Goal: Information Seeking & Learning: Check status

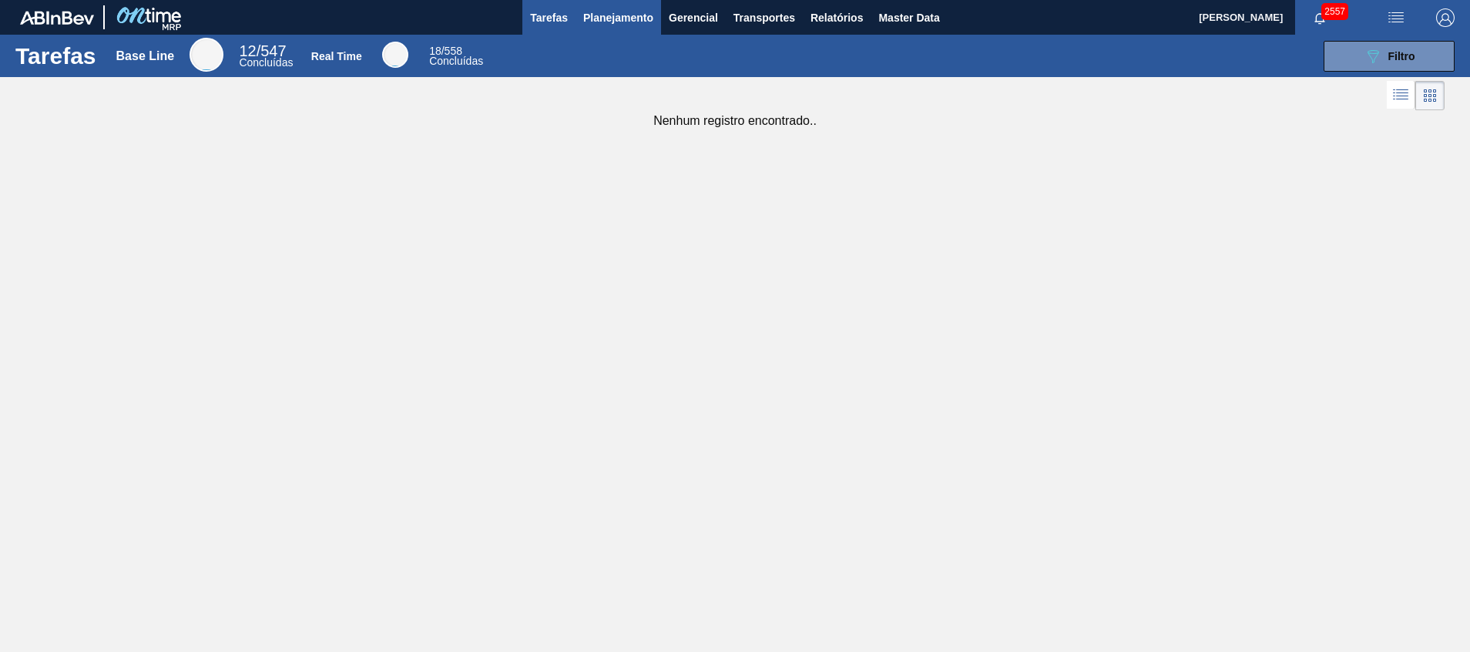
click at [625, 21] on span "Planejamento" at bounding box center [618, 17] width 70 height 18
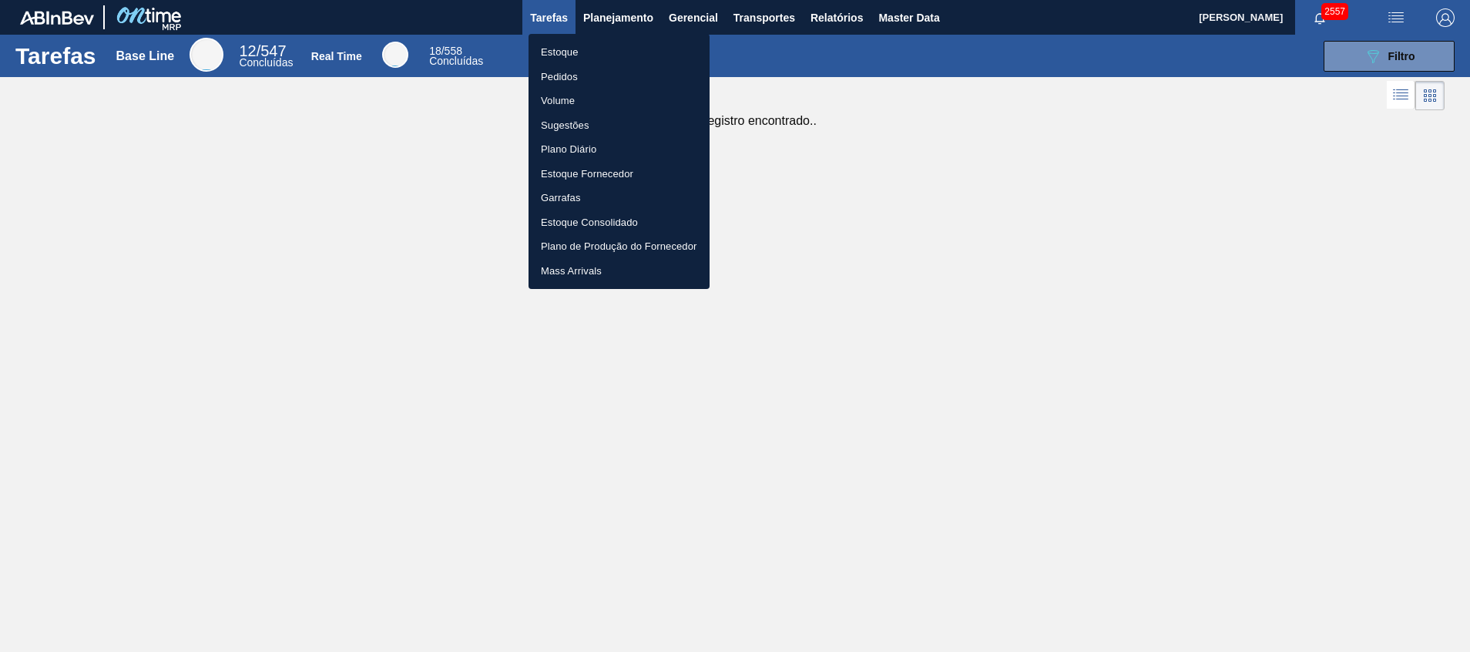
click at [602, 65] on li "Pedidos" at bounding box center [618, 77] width 181 height 25
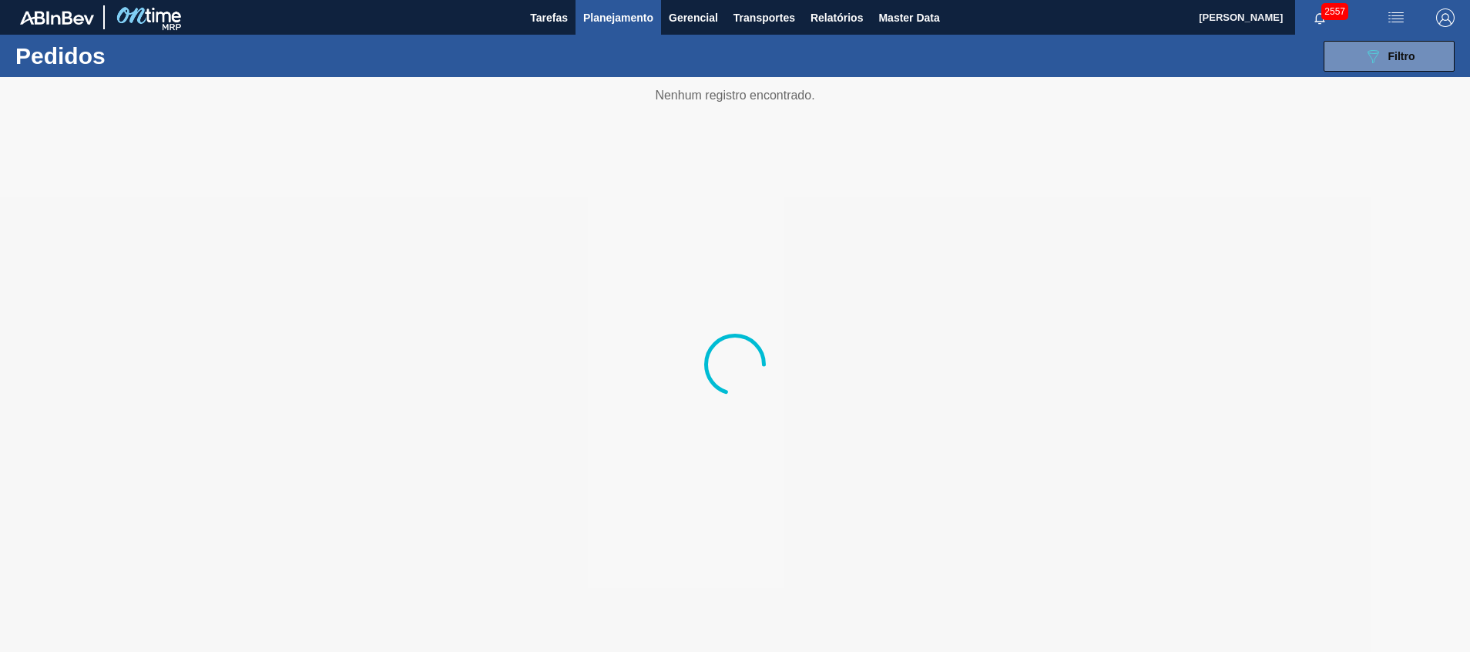
click at [607, 35] on div "089F7B8B-B2A5-4AFE-B5C0-19BA573D28AC Filtro Código Pedido Portal × 1571653 Códi…" at bounding box center [854, 56] width 1216 height 46
click at [607, 31] on button "Planejamento" at bounding box center [618, 17] width 86 height 35
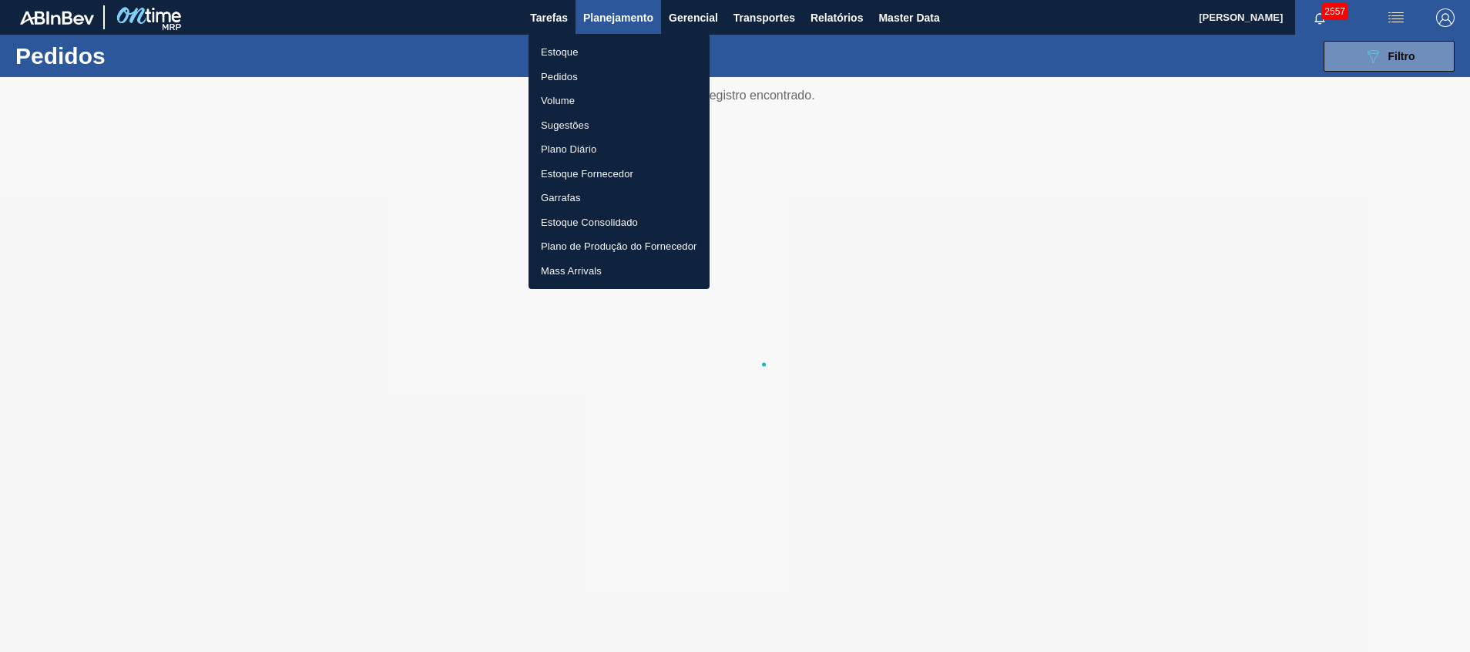
drag, startPoint x: 595, startPoint y: 50, endPoint x: 609, endPoint y: 46, distance: 14.4
click at [595, 51] on li "Estoque" at bounding box center [618, 52] width 181 height 25
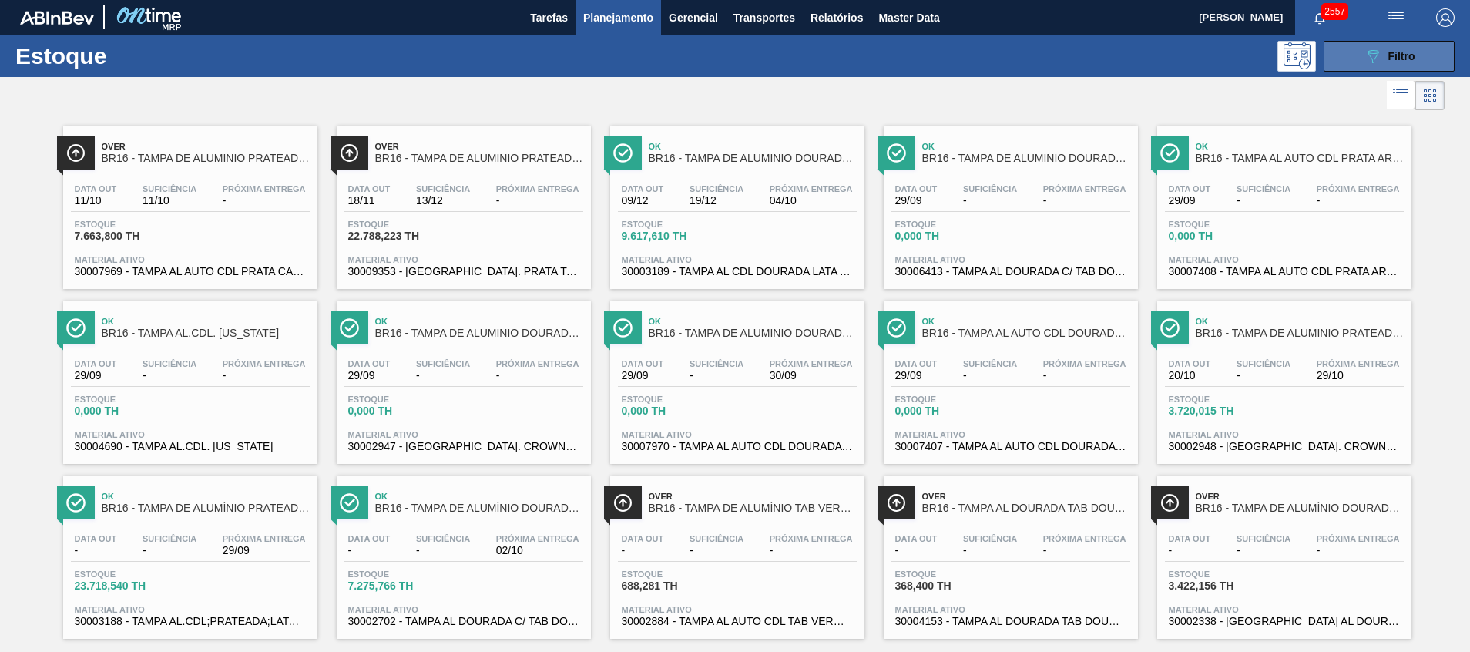
click at [1373, 44] on button "089F7B8B-B2A5-4AFE-B5C0-19BA573D28AC Filtro" at bounding box center [1388, 56] width 131 height 31
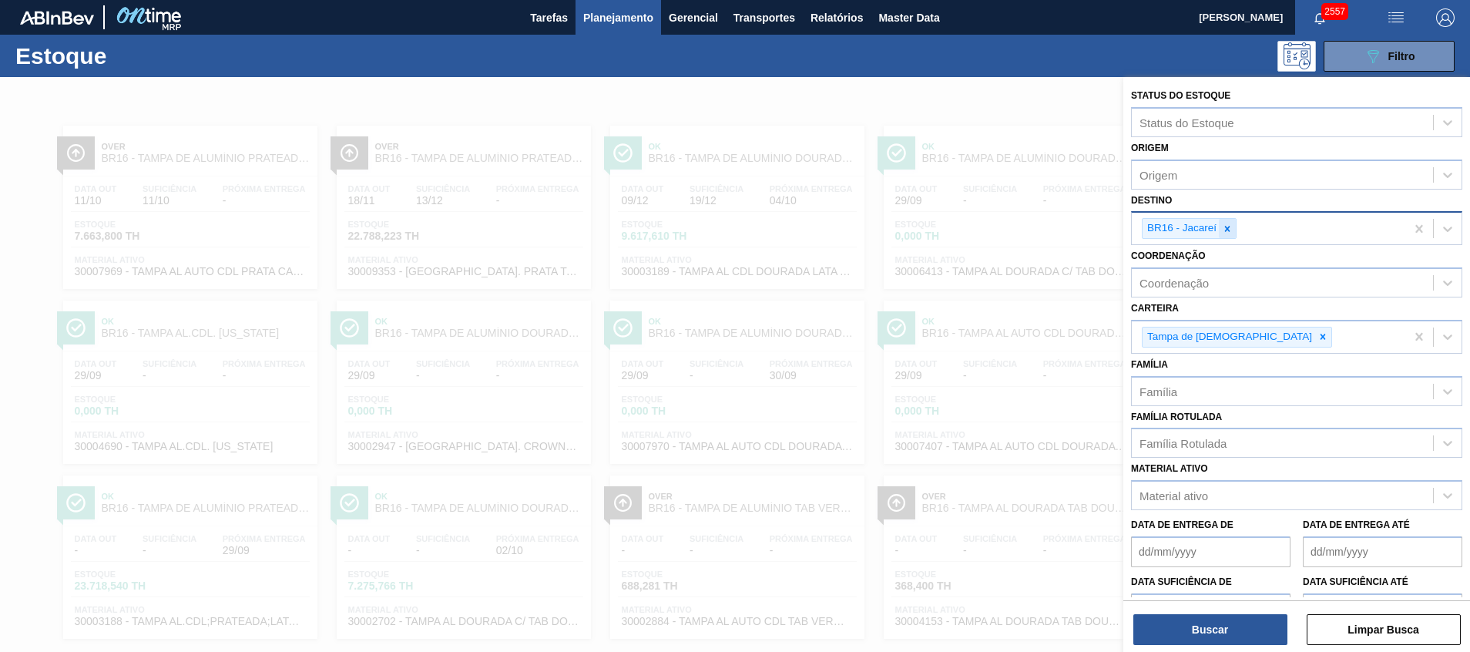
click at [1222, 226] on icon at bounding box center [1227, 228] width 11 height 11
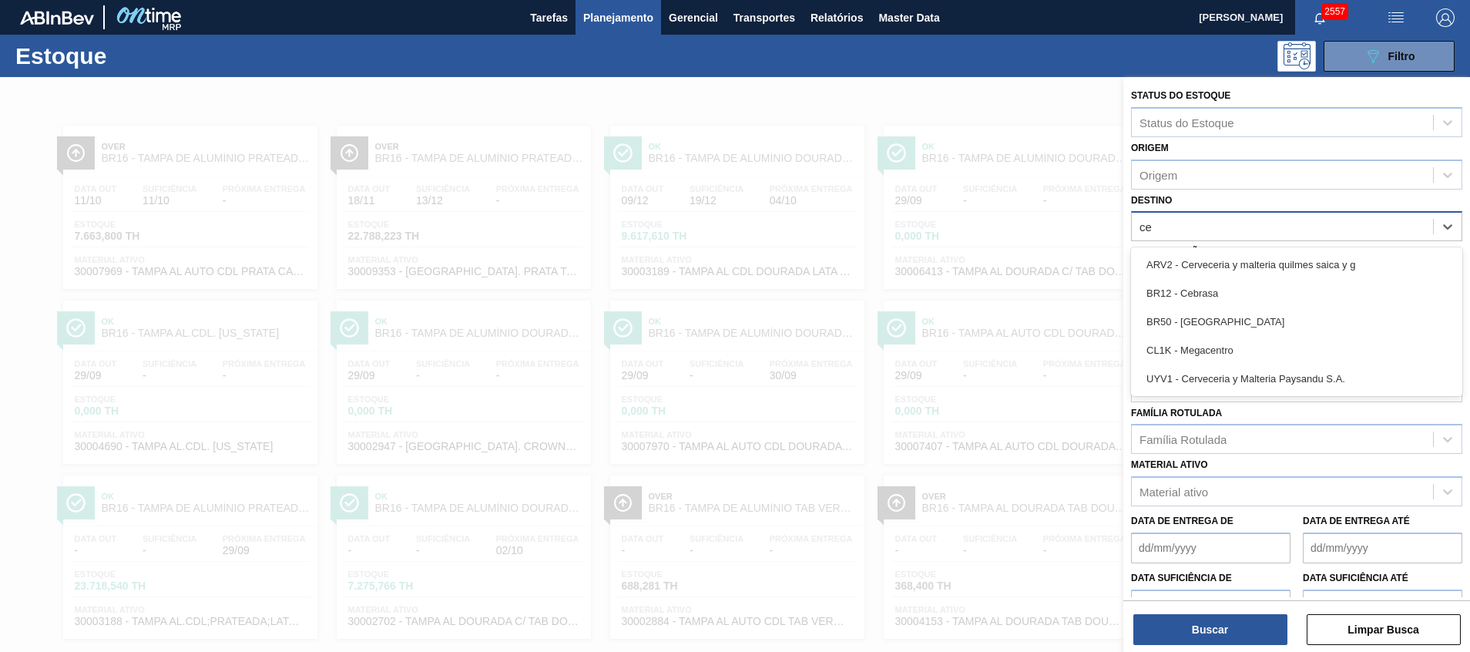
type input "ceb"
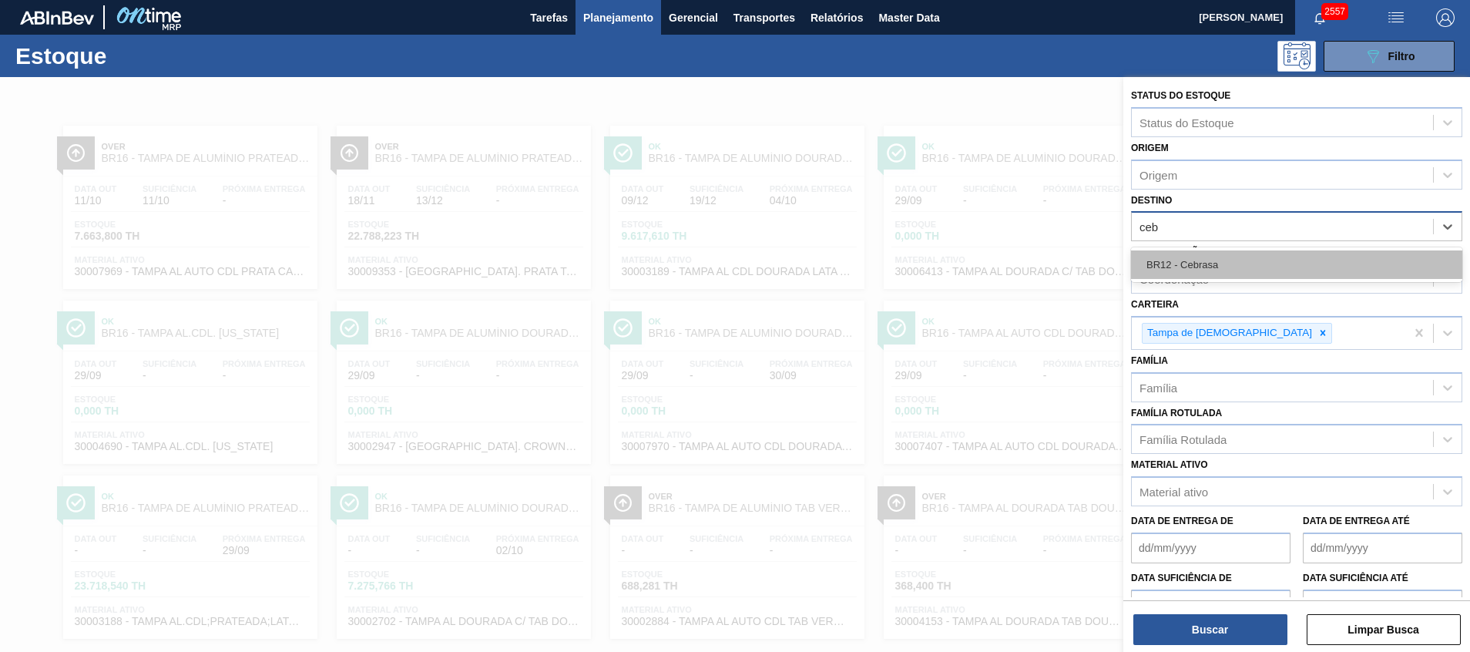
click at [1222, 257] on div "BR12 - Cebrasa" at bounding box center [1296, 264] width 331 height 29
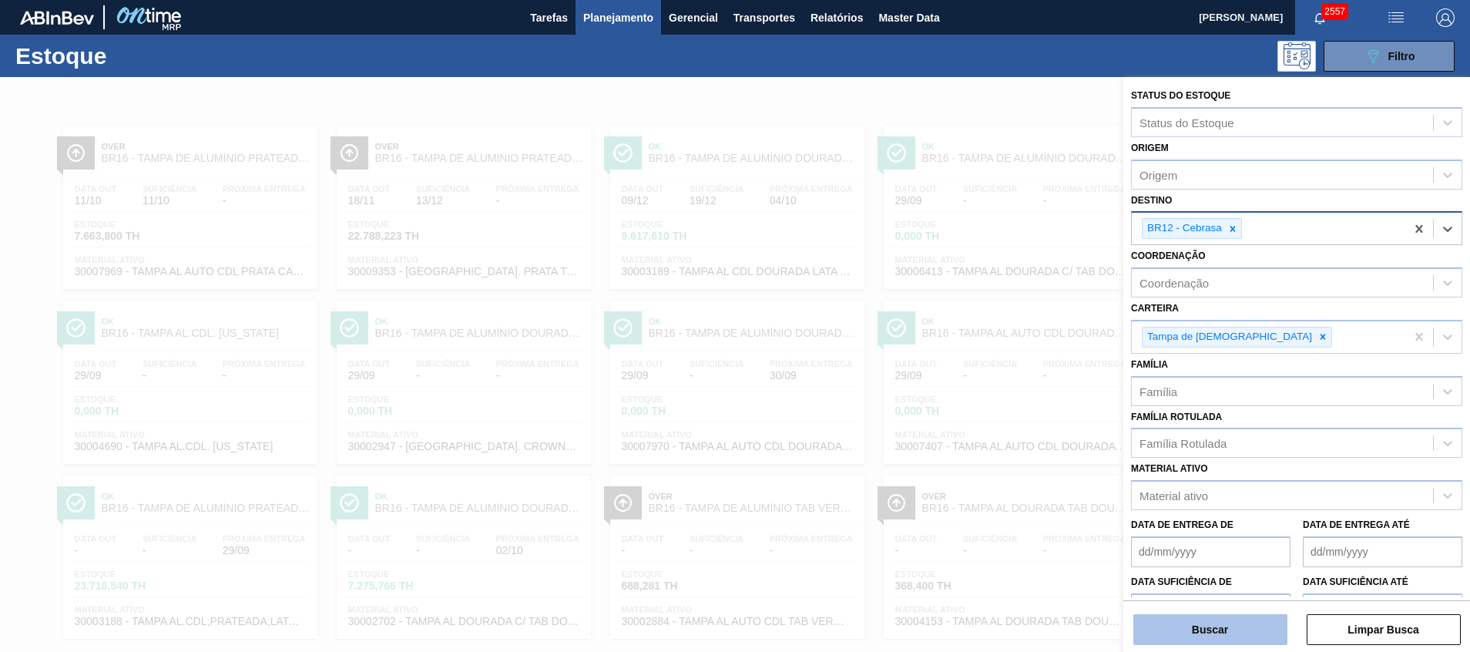
click at [1201, 629] on button "Buscar" at bounding box center [1210, 629] width 154 height 31
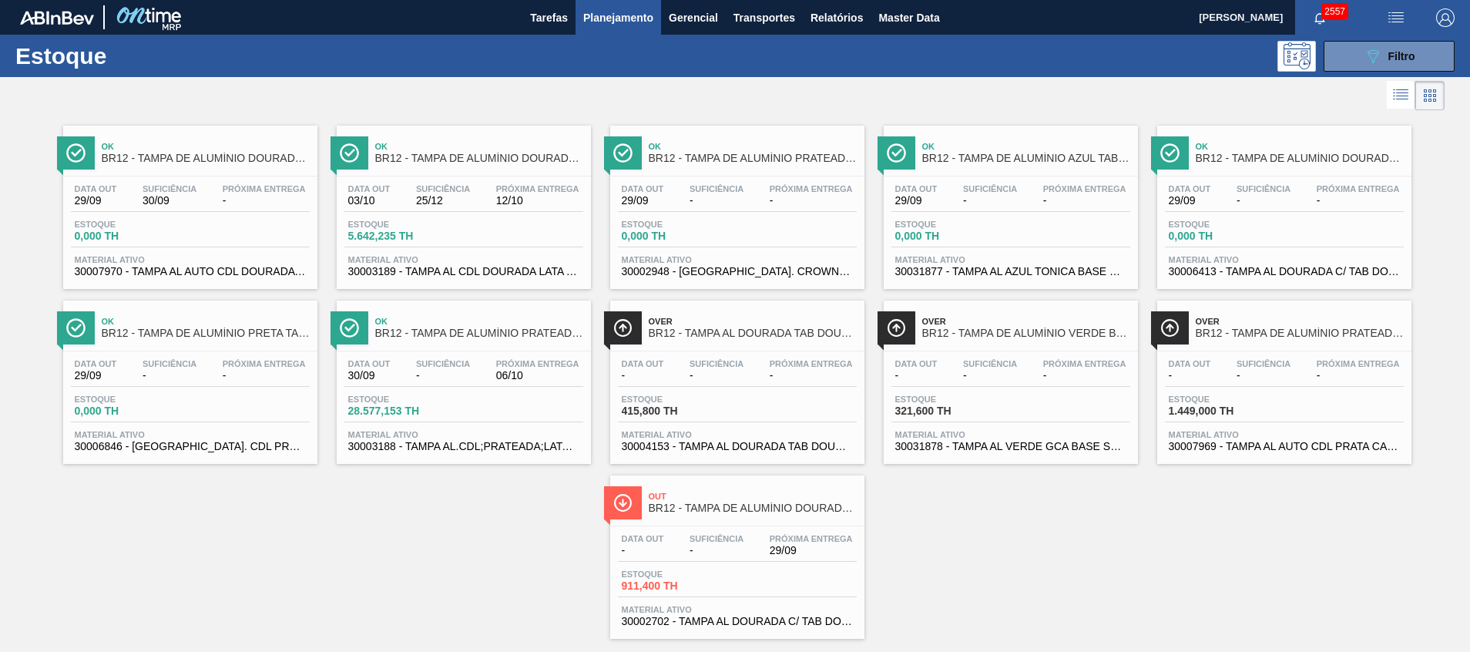
scroll to position [25, 0]
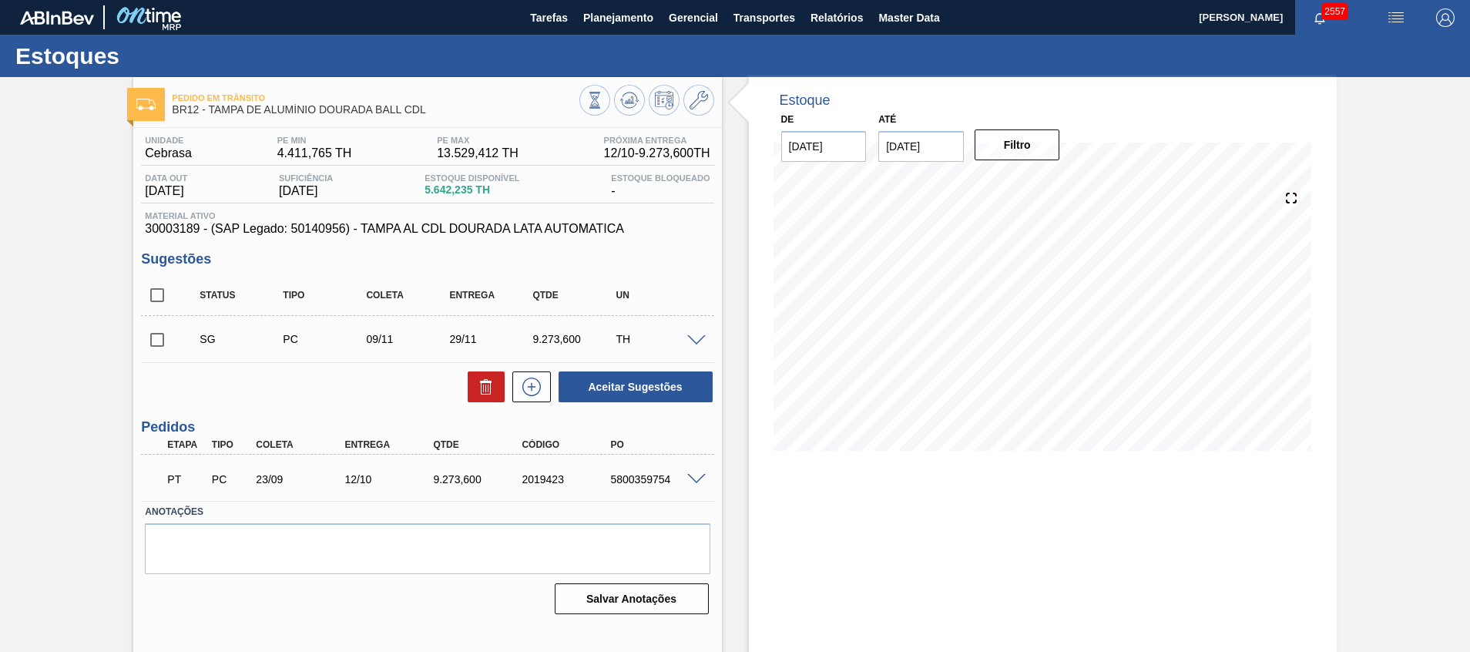
click at [617, 477] on div "5800359754" at bounding box center [655, 479] width 99 height 12
copy div "5800359754"
